Goal: Task Accomplishment & Management: Complete application form

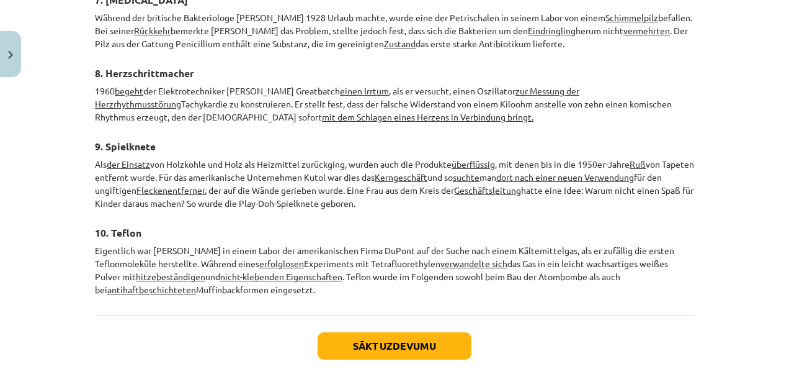
scroll to position [1965, 0]
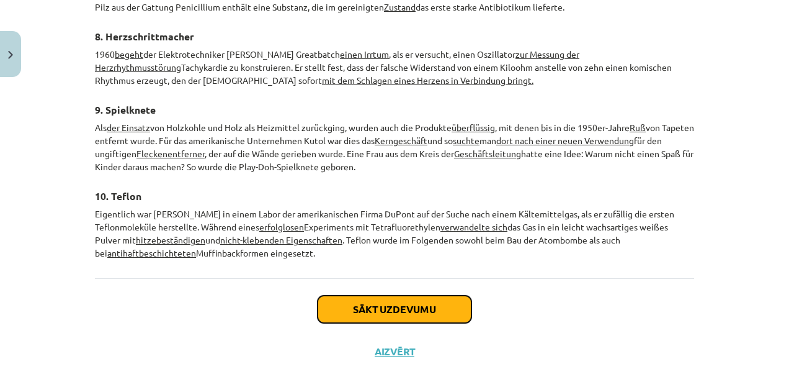
click at [434, 295] on button "Sākt uzdevumu" at bounding box center [395, 308] width 154 height 27
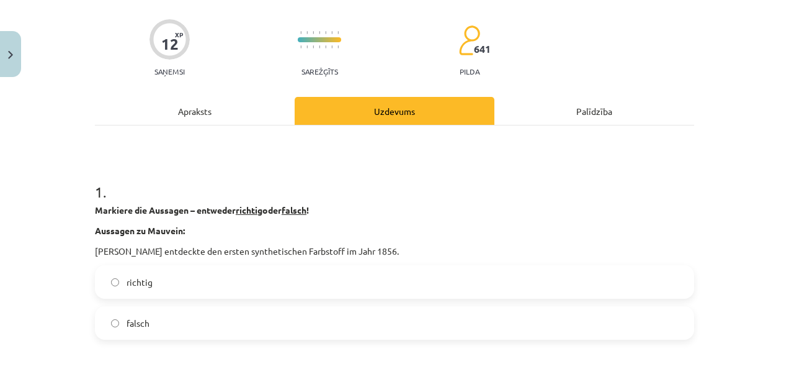
scroll to position [86, 0]
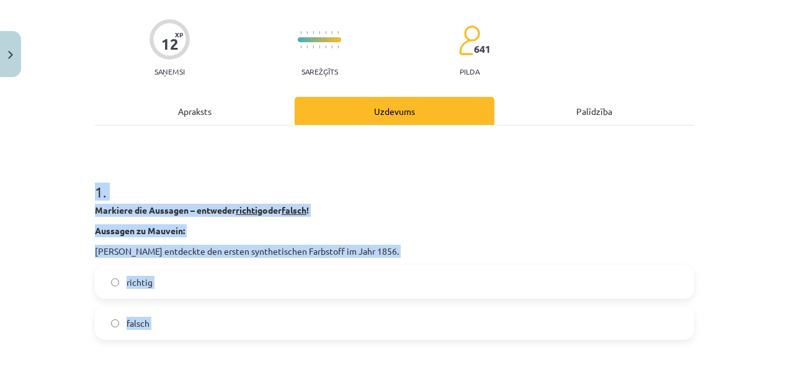
drag, startPoint x: 79, startPoint y: 196, endPoint x: 223, endPoint y: 356, distance: 214.4
click at [223, 356] on div "Mācību tēma: Vācu valodas b1 - 11. klases 1.ieskaites mācību materiāls #3 📖 The…" at bounding box center [394, 184] width 789 height 369
copy form "1 . Markiere die Aussagen – entweder richtig oder falsch ! Aussagen zu Mauvein:…"
click at [77, 280] on div "Mācību tēma: Vācu valodas b1 - 11. klases 1.ieskaites mācību materiāls #3 📖 The…" at bounding box center [394, 184] width 789 height 369
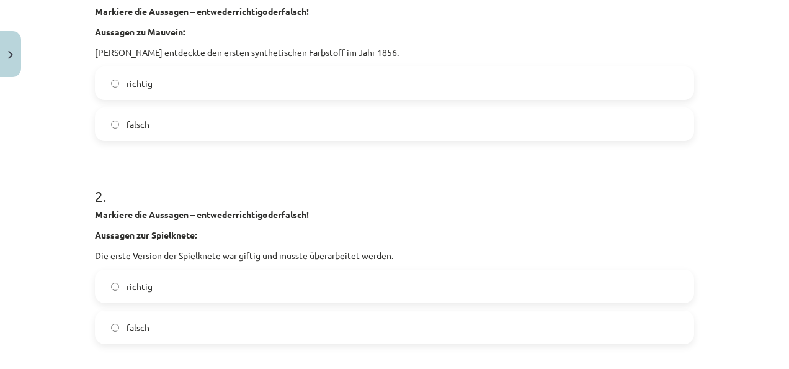
scroll to position [287, 0]
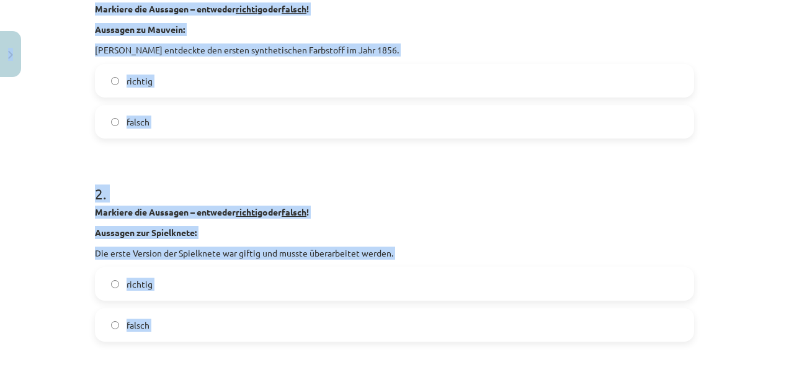
click at [313, 186] on h1 "2 ." at bounding box center [394, 182] width 599 height 38
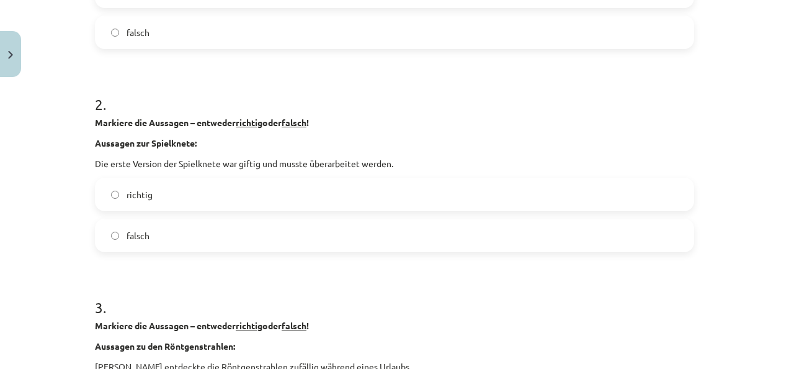
scroll to position [376, 0]
click at [184, 231] on label "falsch" at bounding box center [394, 235] width 597 height 31
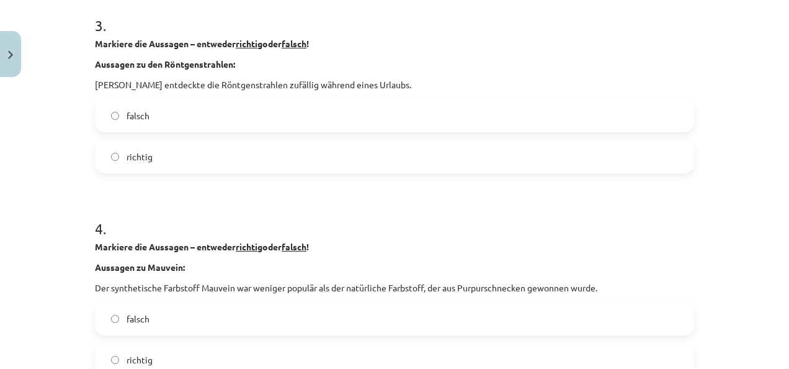
scroll to position [690, 0]
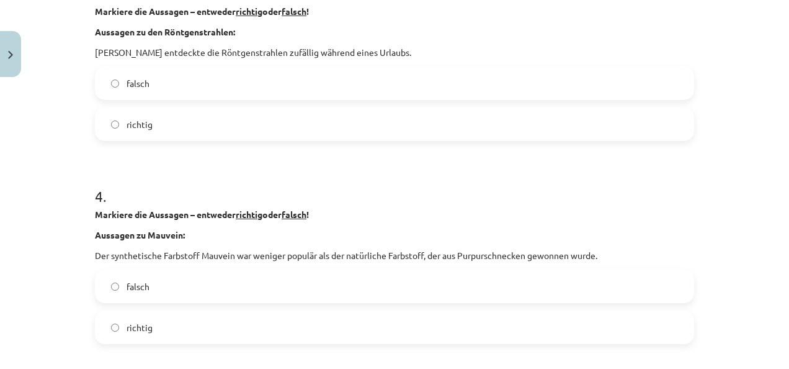
click at [185, 78] on label "falsch" at bounding box center [394, 83] width 597 height 31
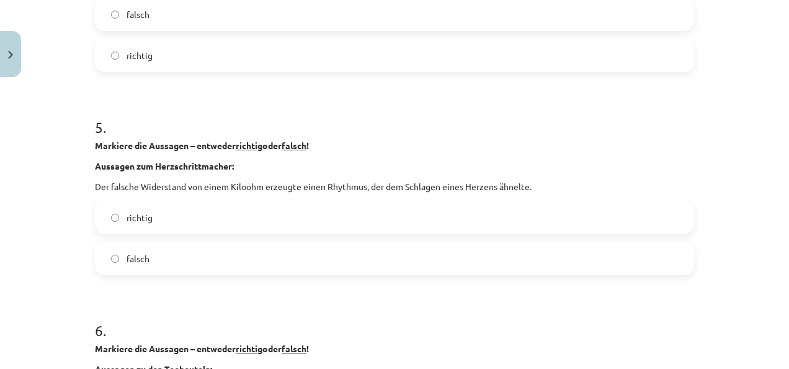
scroll to position [963, 0]
click at [165, 215] on label "richtig" at bounding box center [394, 215] width 597 height 31
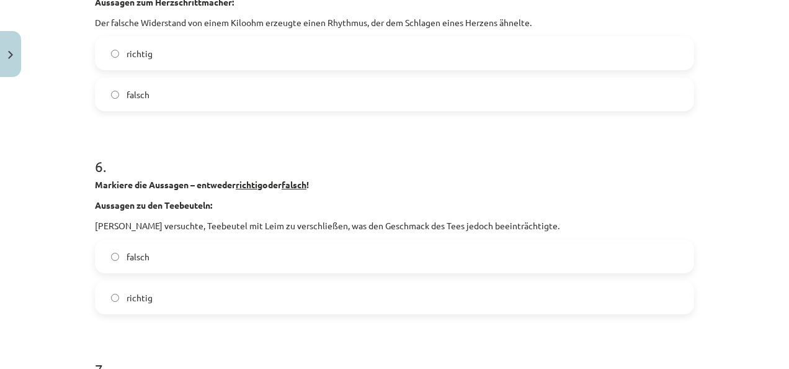
scroll to position [1163, 0]
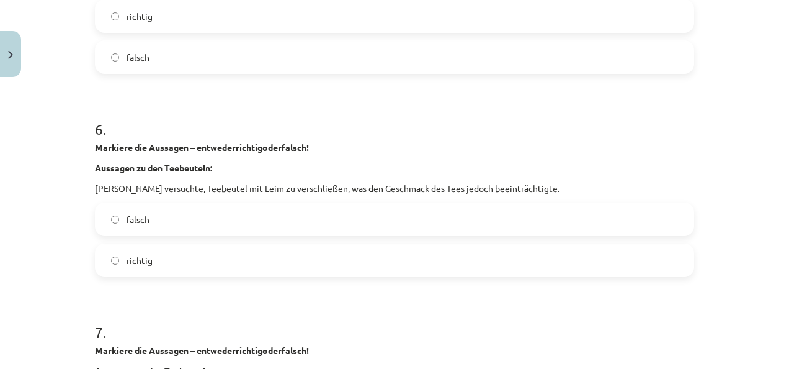
click at [151, 259] on label "richtig" at bounding box center [394, 259] width 597 height 31
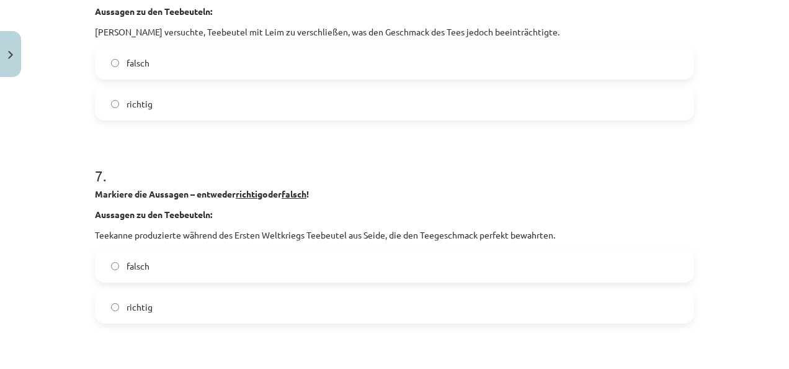
scroll to position [1322, 0]
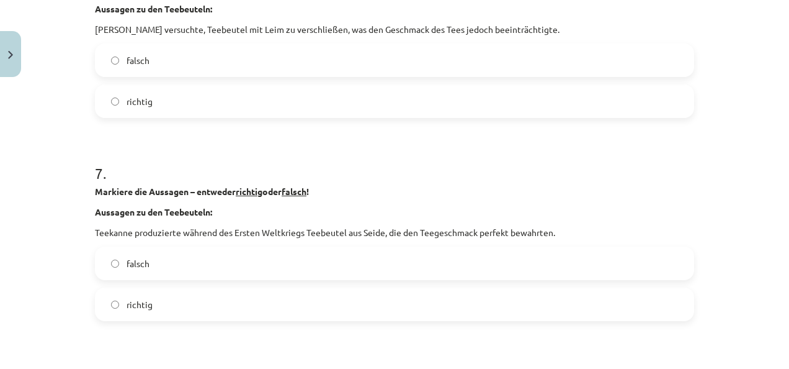
click at [151, 259] on label "falsch" at bounding box center [394, 263] width 597 height 31
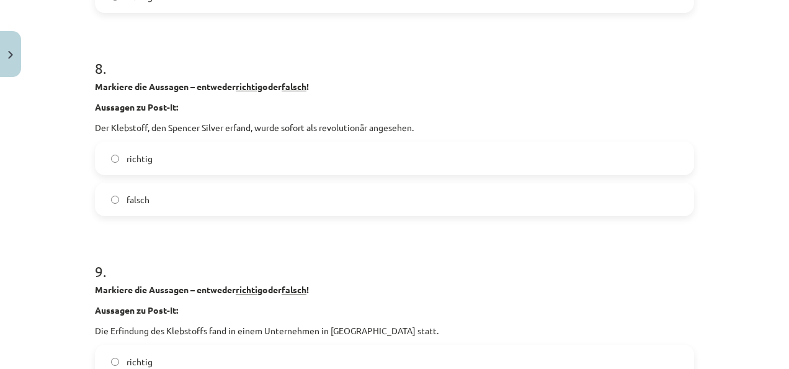
scroll to position [1646, 0]
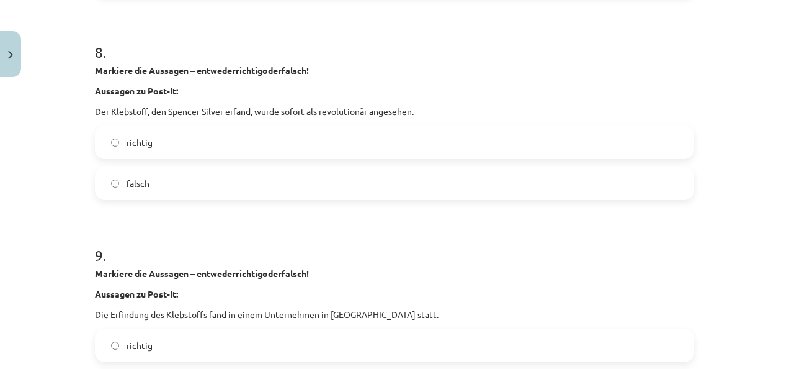
click at [103, 181] on label "falsch" at bounding box center [394, 183] width 597 height 31
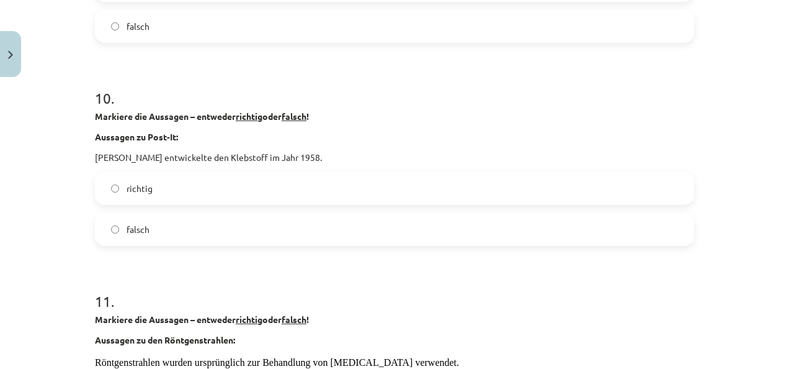
scroll to position [2091, 0]
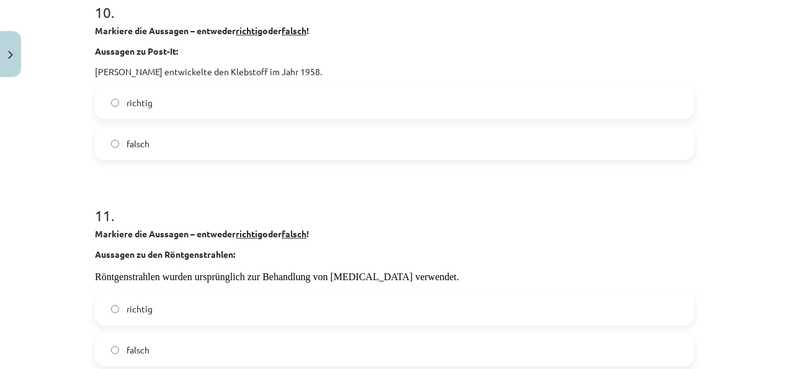
click at [105, 103] on label "richtig" at bounding box center [394, 102] width 597 height 31
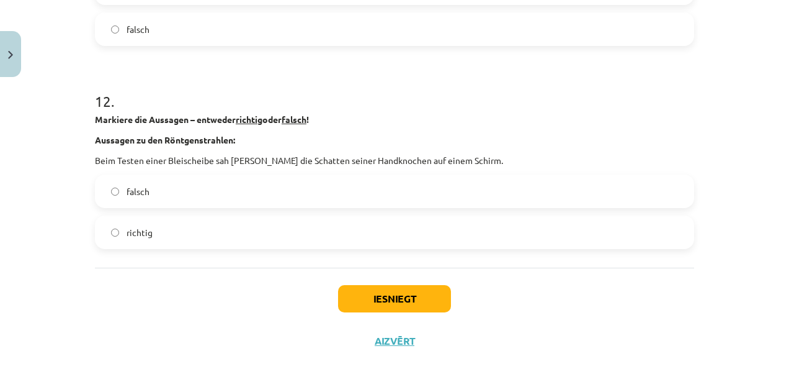
scroll to position [2411, 0]
click at [108, 225] on label "richtig" at bounding box center [394, 232] width 597 height 31
click at [385, 289] on button "Iesniegt" at bounding box center [394, 298] width 113 height 27
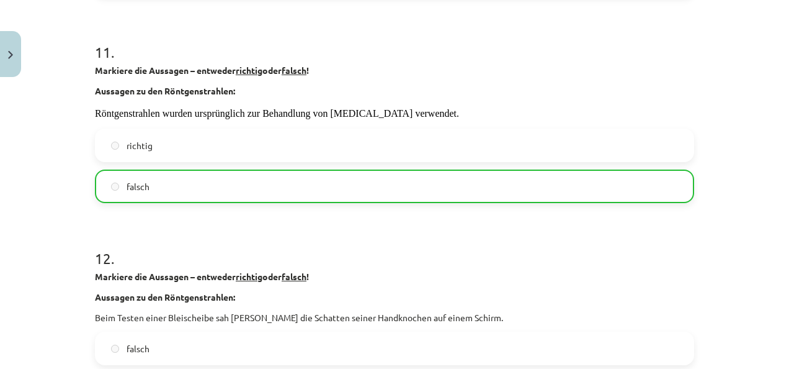
scroll to position [2473, 0]
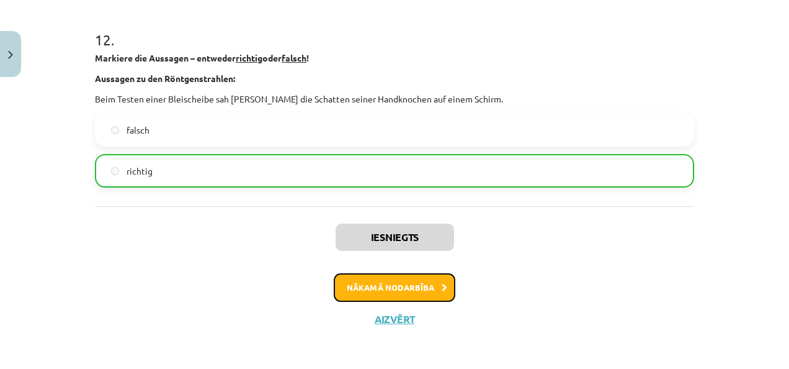
click at [418, 294] on button "Nākamā nodarbība" at bounding box center [395, 287] width 122 height 29
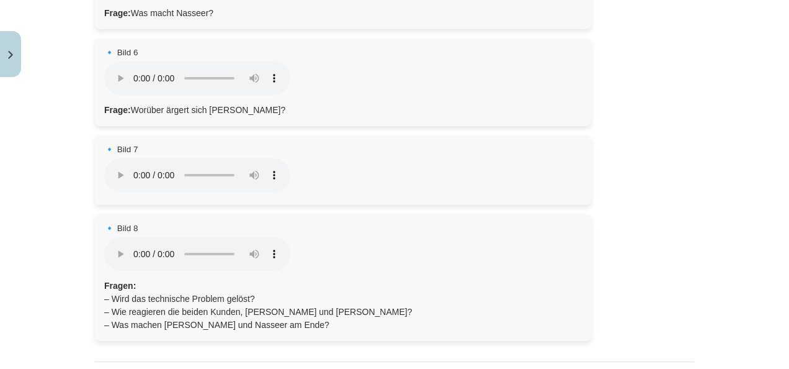
scroll to position [792, 0]
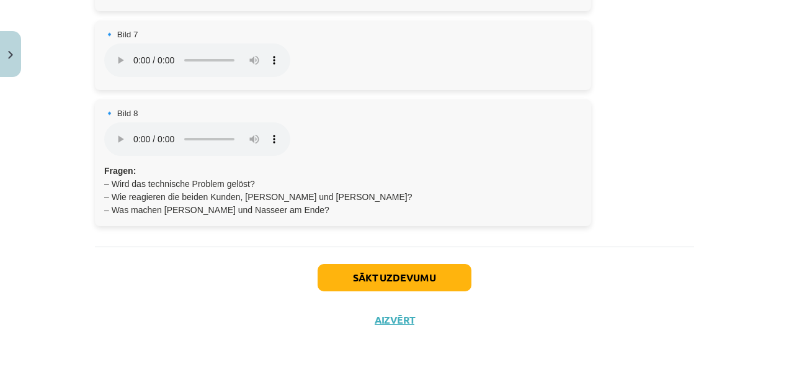
click at [300, 213] on p "Fragen: – Wird das technische Problem gelöst? – Wie reagieren die beiden Kunden…" at bounding box center [343, 190] width 478 height 52
drag, startPoint x: 300, startPoint y: 213, endPoint x: 373, endPoint y: 275, distance: 96.0
click at [373, 275] on button "Sākt uzdevumu" at bounding box center [395, 277] width 154 height 27
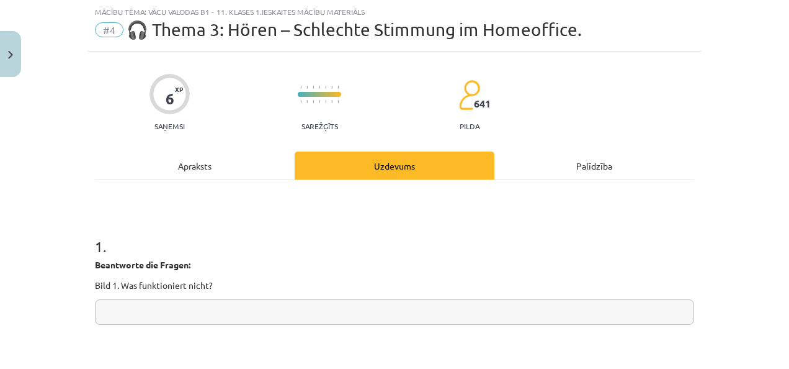
scroll to position [111, 0]
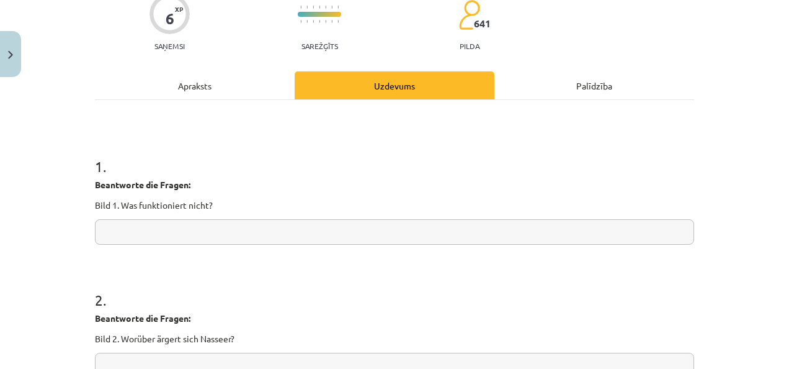
click at [95, 204] on p "Bild 1. Was funktioniert nicht?" at bounding box center [394, 205] width 599 height 13
drag, startPoint x: 84, startPoint y: 191, endPoint x: 128, endPoint y: 194, distance: 44.2
drag, startPoint x: 128, startPoint y: 194, endPoint x: 230, endPoint y: 191, distance: 101.2
click at [230, 191] on div "Beantworte die Fragen: Bild 1. Was funktioniert nicht?" at bounding box center [394, 195] width 599 height 34
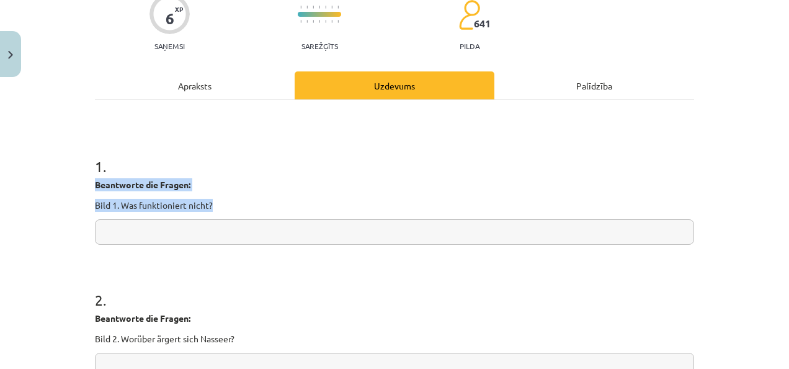
drag, startPoint x: 87, startPoint y: 182, endPoint x: 207, endPoint y: 205, distance: 121.3
drag, startPoint x: 207, startPoint y: 205, endPoint x: 70, endPoint y: 205, distance: 136.5
click at [70, 205] on div "Mācību tēma: Vācu valodas b1 - 11. klases 1.ieskaites mācību materiāls #4 🎧 The…" at bounding box center [394, 184] width 789 height 369
click at [71, 197] on div "Mācību tēma: Vācu valodas b1 - 11. klases 1.ieskaites mācību materiāls #4 🎧 The…" at bounding box center [394, 184] width 789 height 369
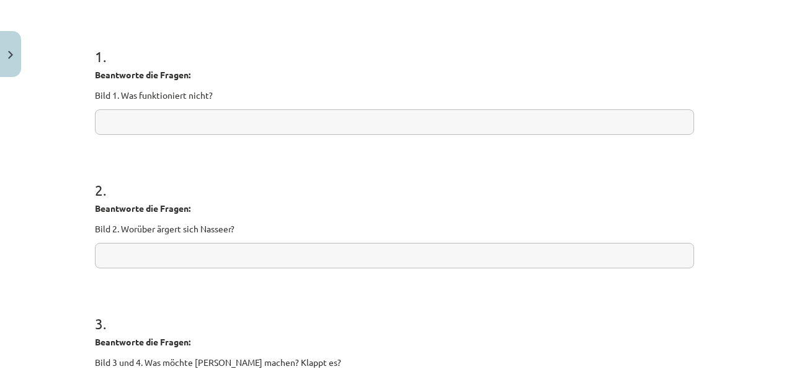
scroll to position [222, 0]
click at [82, 48] on div "Mācību tēma: Vācu valodas b1 - 11. klases 1.ieskaites mācību materiāls #4 🎧 The…" at bounding box center [394, 184] width 789 height 369
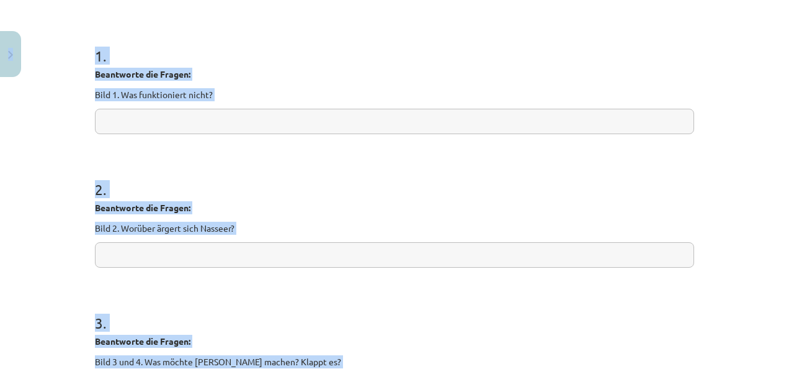
copy div "0 Dāvanas 177 mP 180 xp Dēlija Lavrova Sākums Aktuāli Kā mācīties eSKOLĀ Kontak…"
click at [392, 122] on input "text" at bounding box center [394, 121] width 599 height 25
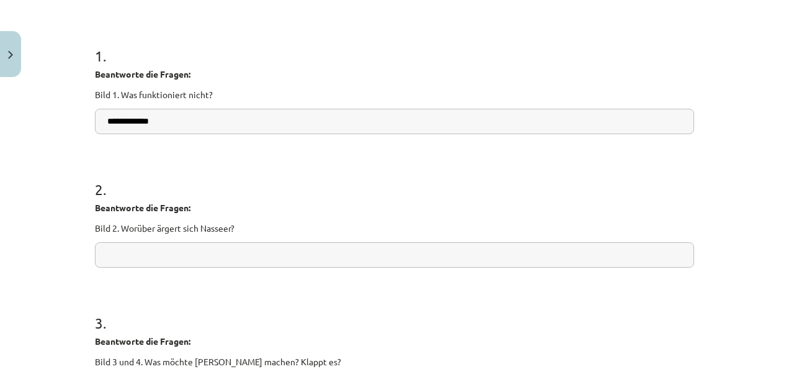
type input "**********"
click at [175, 248] on input "text" at bounding box center [394, 254] width 599 height 25
paste input "**********"
click at [179, 256] on input "**********" at bounding box center [394, 254] width 599 height 25
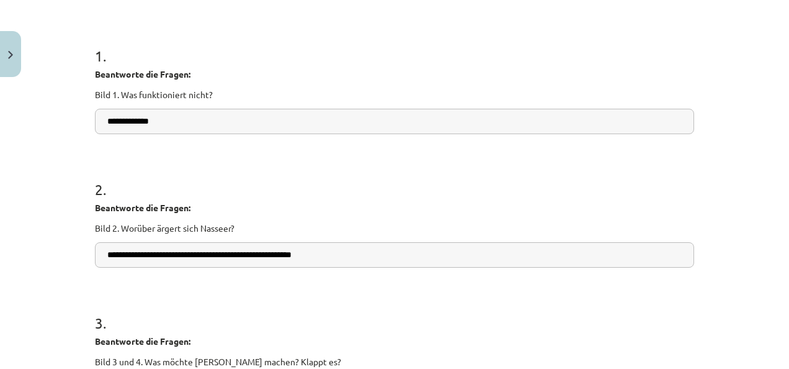
click at [353, 256] on input "**********" at bounding box center [394, 254] width 599 height 25
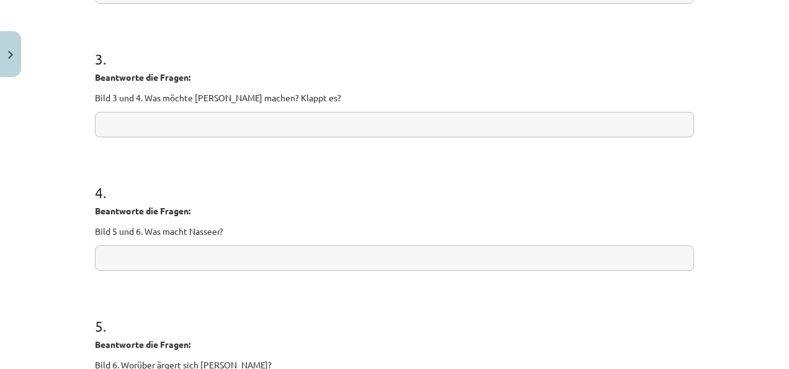
scroll to position [486, 0]
type input "**********"
click at [222, 125] on input "text" at bounding box center [394, 123] width 599 height 25
paste input "**********"
type input "**********"
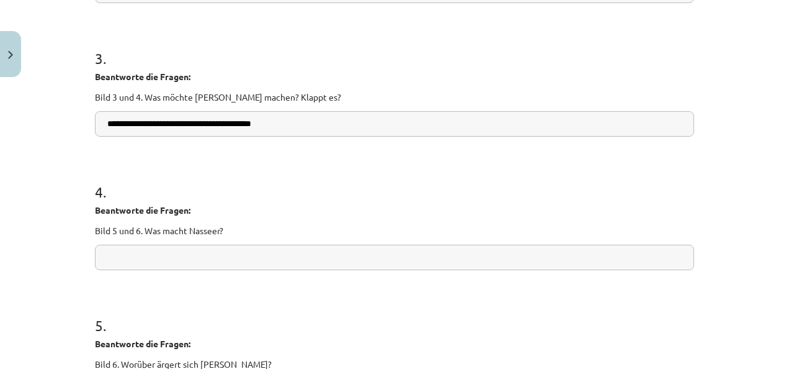
click at [273, 179] on h1 "4 ." at bounding box center [394, 180] width 599 height 38
click at [212, 254] on input "text" at bounding box center [394, 256] width 599 height 25
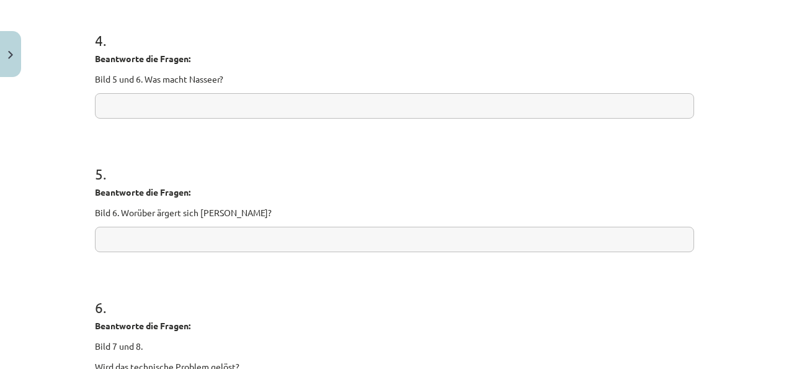
scroll to position [637, 0]
paste input "**********"
type input "**********"
click at [194, 243] on input "text" at bounding box center [394, 239] width 599 height 25
paste input "**********"
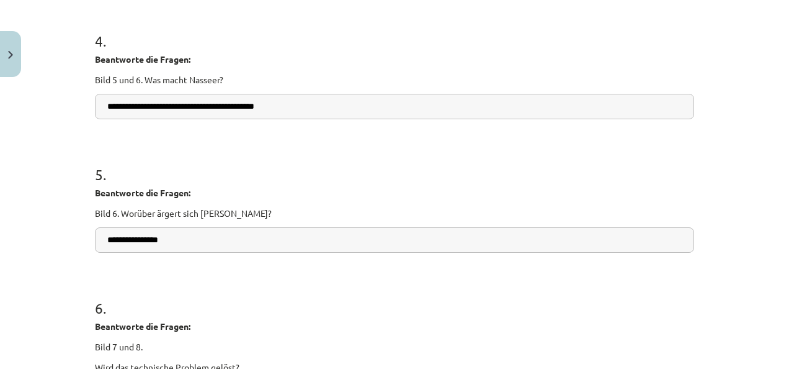
type input "**********"
click at [207, 272] on form "**********" at bounding box center [394, 28] width 599 height 837
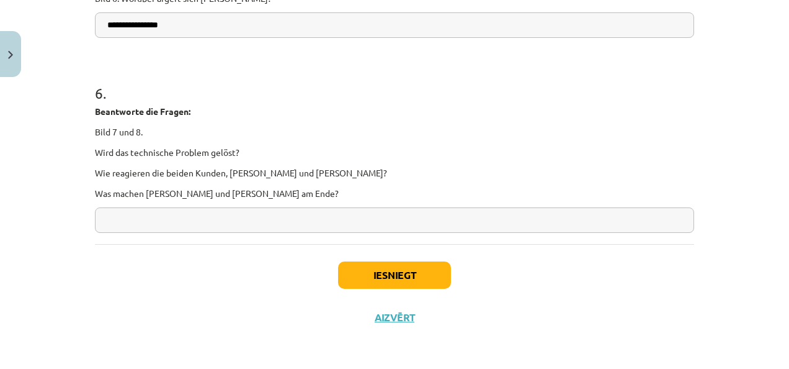
click at [267, 220] on input "text" at bounding box center [394, 219] width 599 height 25
paste input "**********"
type input "**********"
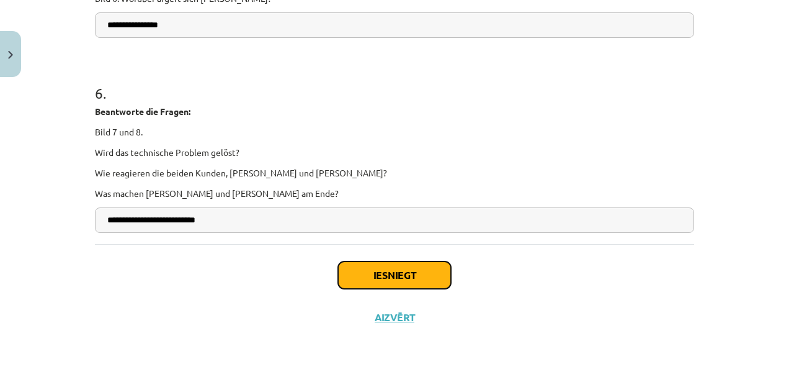
click at [384, 277] on button "Iesniegt" at bounding box center [394, 274] width 113 height 27
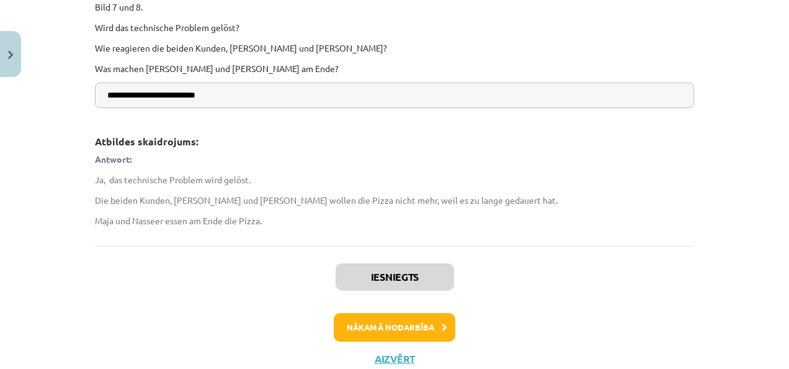
scroll to position [1305, 0]
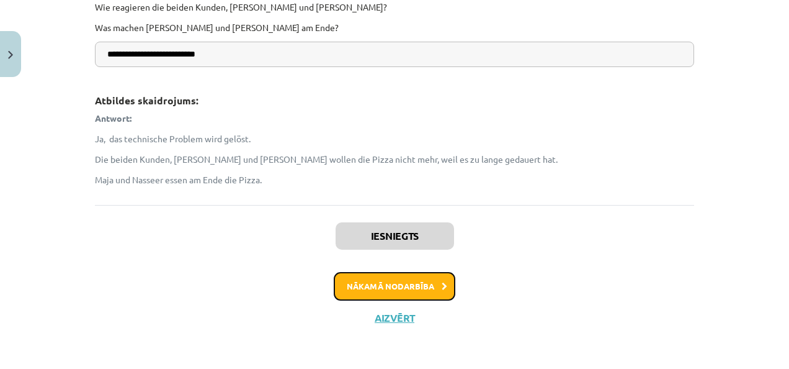
click at [357, 282] on button "Nākamā nodarbība" at bounding box center [395, 286] width 122 height 29
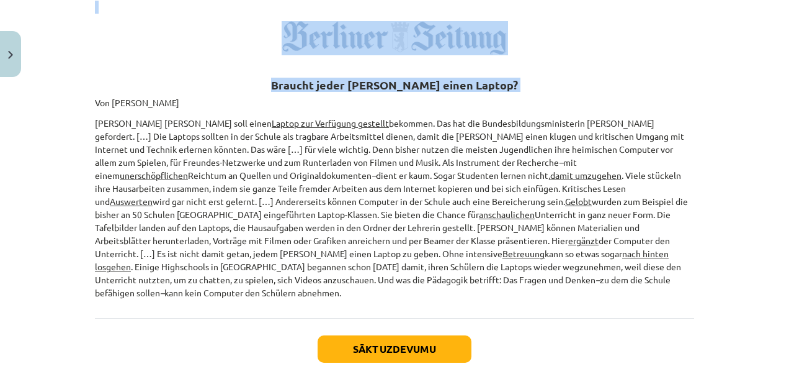
scroll to position [308, 0]
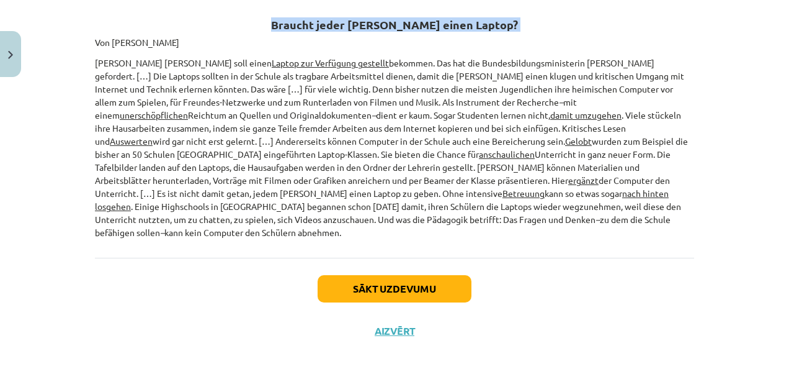
drag, startPoint x: 84, startPoint y: 138, endPoint x: 502, endPoint y: 226, distance: 426.8
click at [502, 226] on div "5 XP Saņemsi Sarežģīts 641 pilda Apraksts Uzdevums Palīdzība 📖 Lies den Text un…" at bounding box center [394, 63] width 614 height 578
copy div "Von Torsten Harmsen Jeder Schüler soll einen Laptop zur Verfügung gestellt beko…"
click at [248, 277] on div "Sākt uzdevumu Aizvērt" at bounding box center [394, 301] width 599 height 87
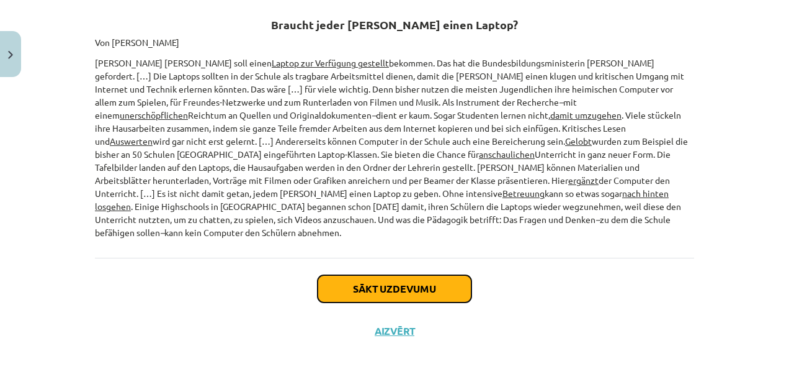
click at [372, 279] on button "Sākt uzdevumu" at bounding box center [395, 288] width 154 height 27
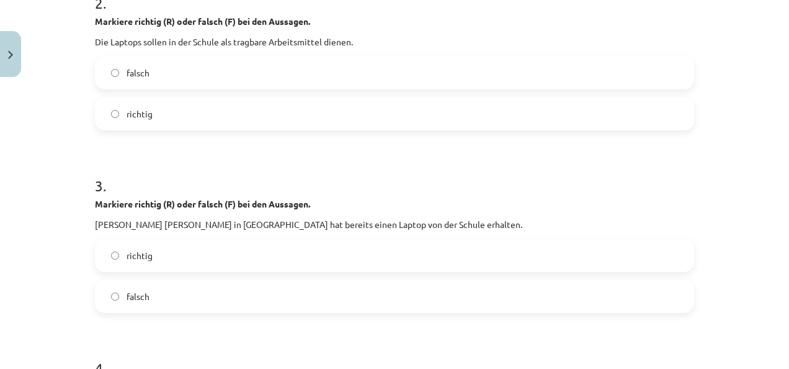
scroll to position [909, 0]
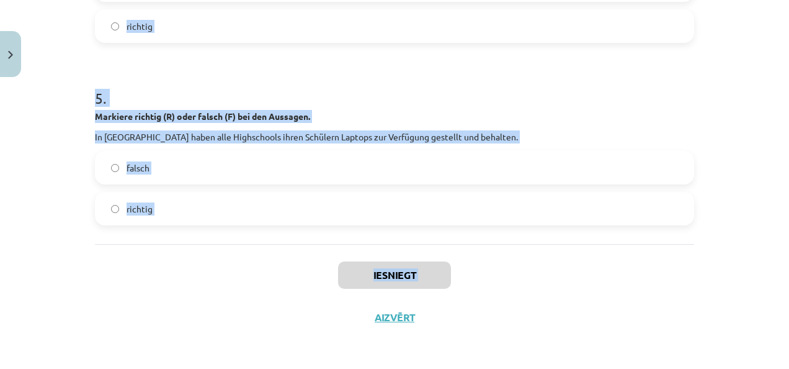
drag, startPoint x: 78, startPoint y: 68, endPoint x: 293, endPoint y: 290, distance: 309.0
click at [293, 290] on div "Mācību tēma: Vācu valodas b1 - 11. klases 1.ieskaites mācību materiāls #5 📖 The…" at bounding box center [394, 184] width 789 height 369
copy div "Markiere richtig (R) oder falsch (F) bei den Aussagen. Annette Schavan fordert,…"
click at [41, 233] on div "Mācību tēma: Vācu valodas b1 - 11. klases 1.ieskaites mācību materiāls #5 📖 The…" at bounding box center [394, 184] width 789 height 369
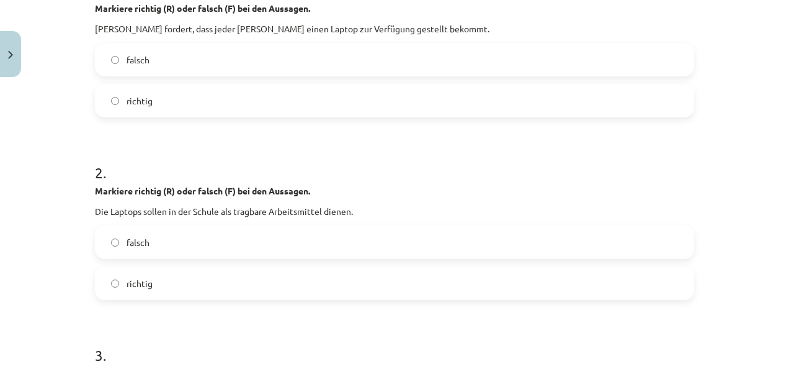
scroll to position [287, 0]
click at [186, 89] on label "richtig" at bounding box center [394, 101] width 597 height 31
click at [130, 288] on span "richtig" at bounding box center [140, 283] width 26 height 13
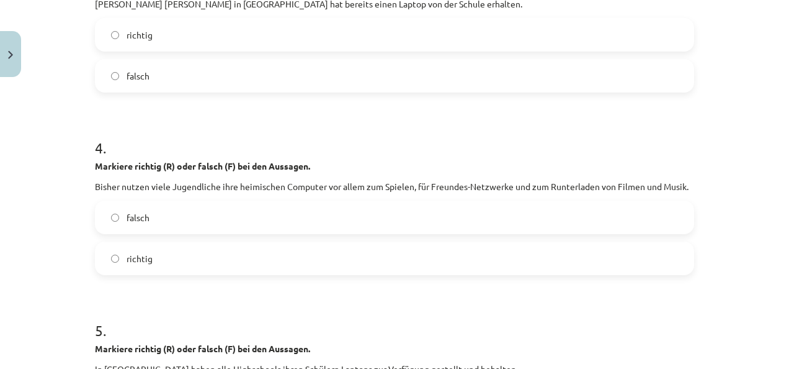
scroll to position [681, 0]
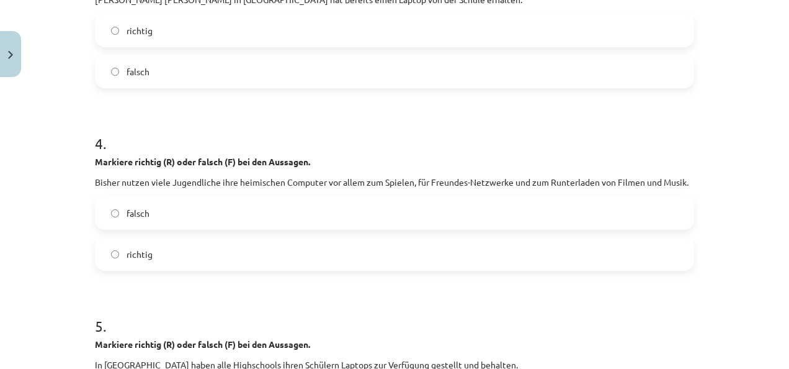
click at [175, 223] on label "falsch" at bounding box center [394, 212] width 597 height 31
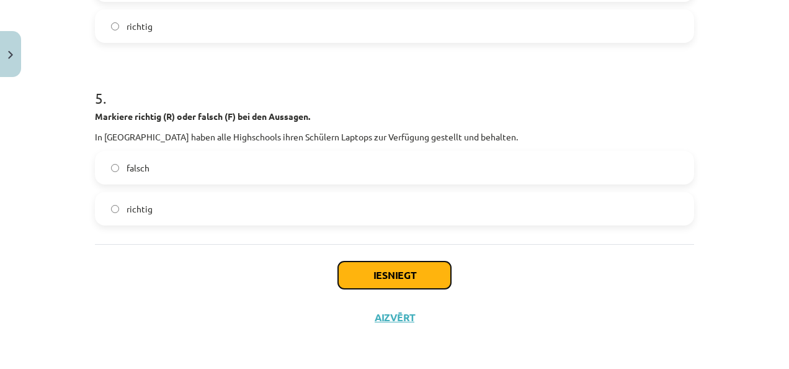
click at [361, 276] on button "Iesniegt" at bounding box center [394, 274] width 113 height 27
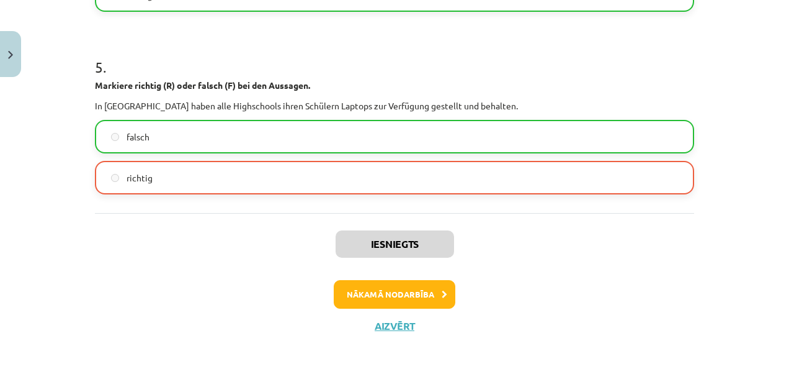
scroll to position [948, 0]
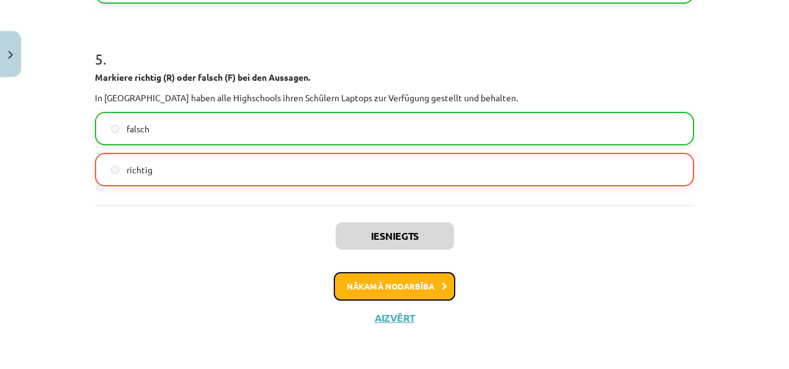
click at [362, 284] on button "Nākamā nodarbība" at bounding box center [395, 286] width 122 height 29
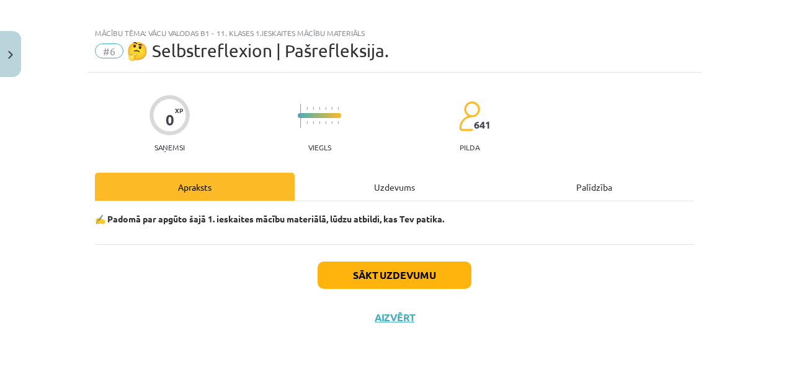
click at [377, 179] on div "Uzdevums" at bounding box center [395, 187] width 200 height 28
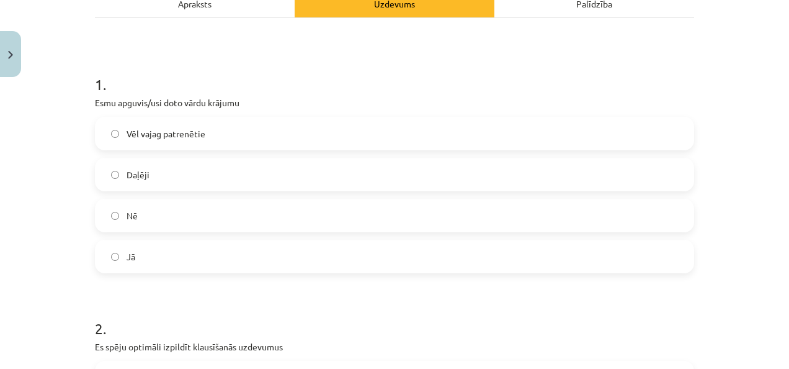
scroll to position [194, 0]
click at [190, 176] on label "Daļēji" at bounding box center [394, 173] width 597 height 31
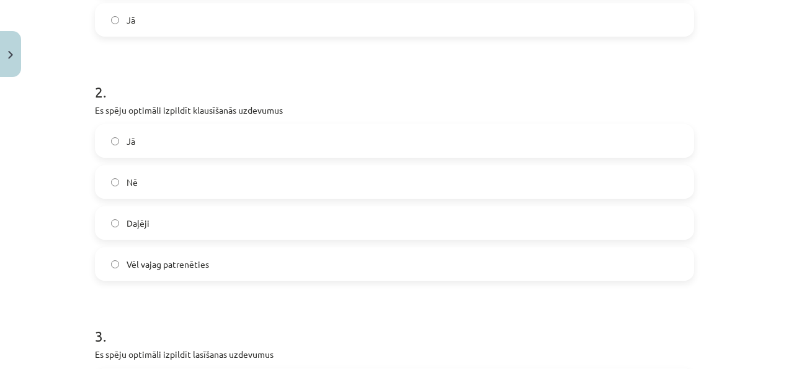
scroll to position [428, 0]
click at [114, 220] on label "Daļēji" at bounding box center [394, 224] width 597 height 31
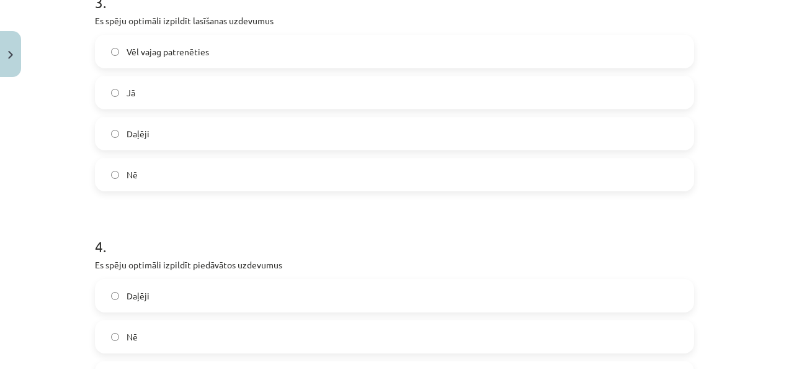
scroll to position [762, 0]
click at [116, 89] on label "Jā" at bounding box center [394, 93] width 597 height 31
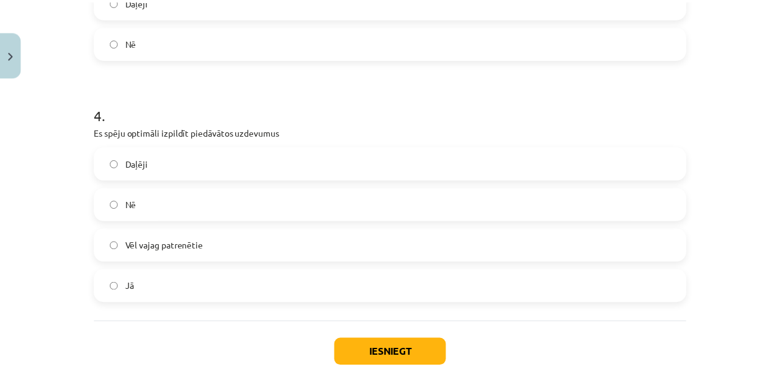
scroll to position [972, 0]
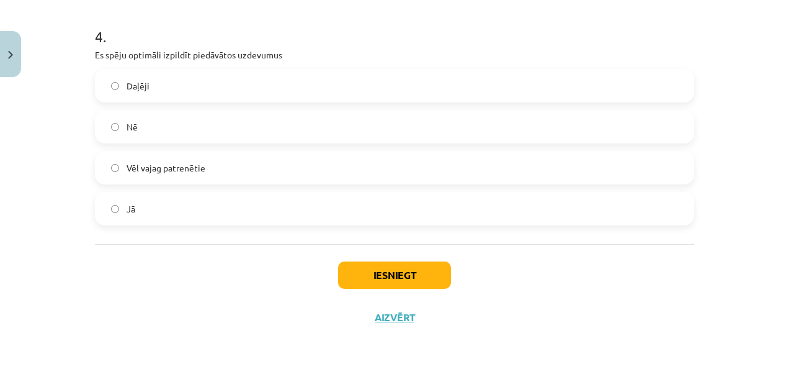
click at [161, 164] on span "Vēl vajag patrenētie" at bounding box center [166, 167] width 79 height 13
click at [380, 277] on button "Iesniegt" at bounding box center [394, 274] width 113 height 27
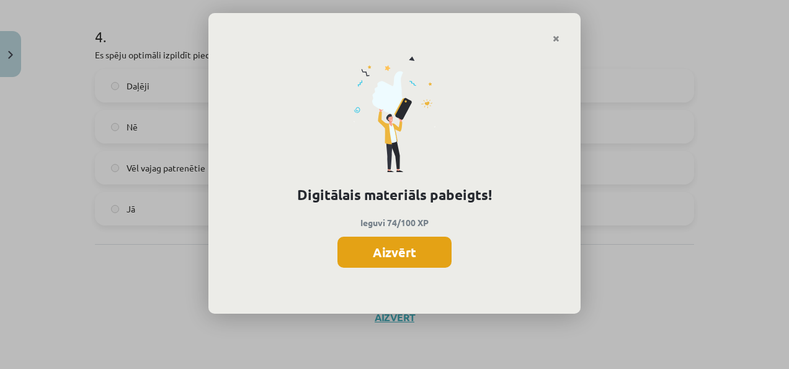
click at [390, 252] on button "Aizvērt" at bounding box center [395, 251] width 114 height 31
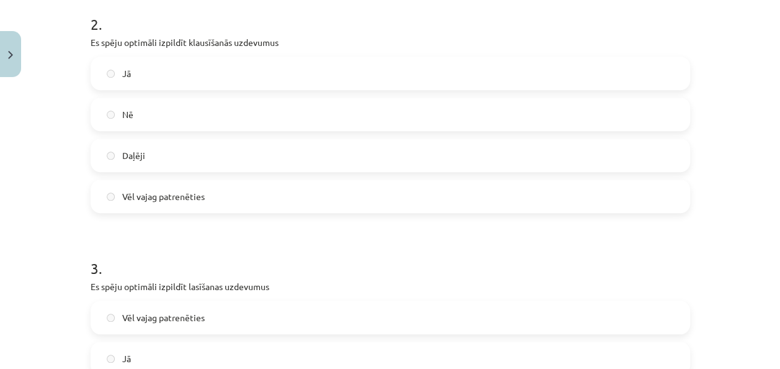
scroll to position [0, 0]
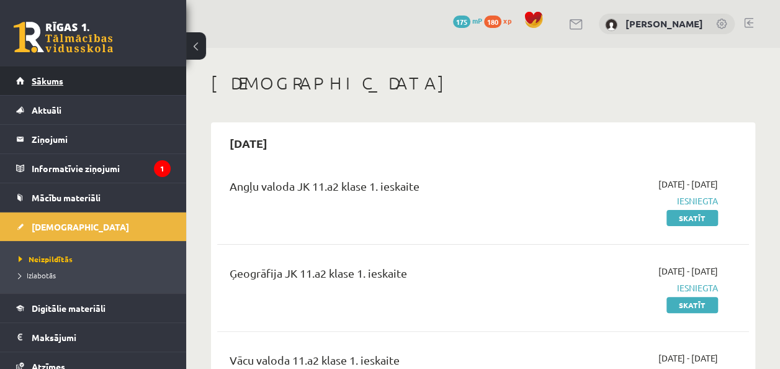
click at [61, 79] on span "Sākums" at bounding box center [48, 80] width 32 height 11
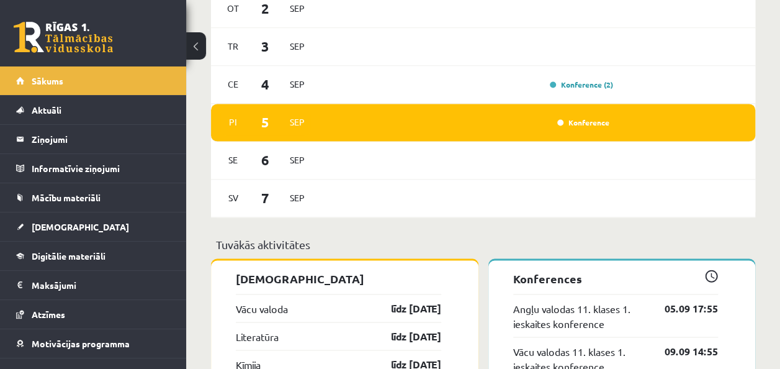
scroll to position [899, 0]
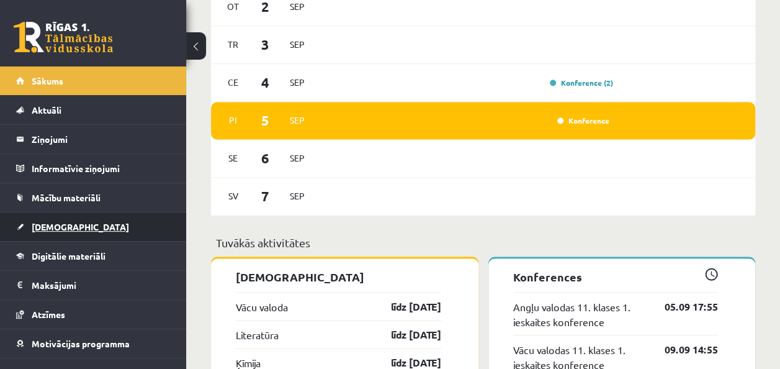
click at [55, 227] on span "[DEMOGRAPHIC_DATA]" at bounding box center [80, 226] width 97 height 11
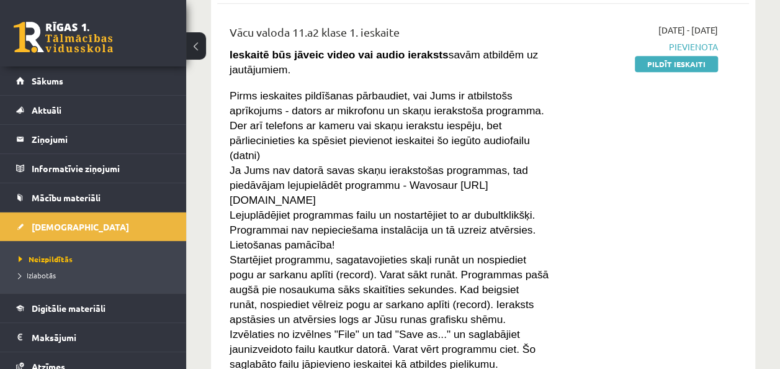
scroll to position [330, 0]
